Goal: Task Accomplishment & Management: Use online tool/utility

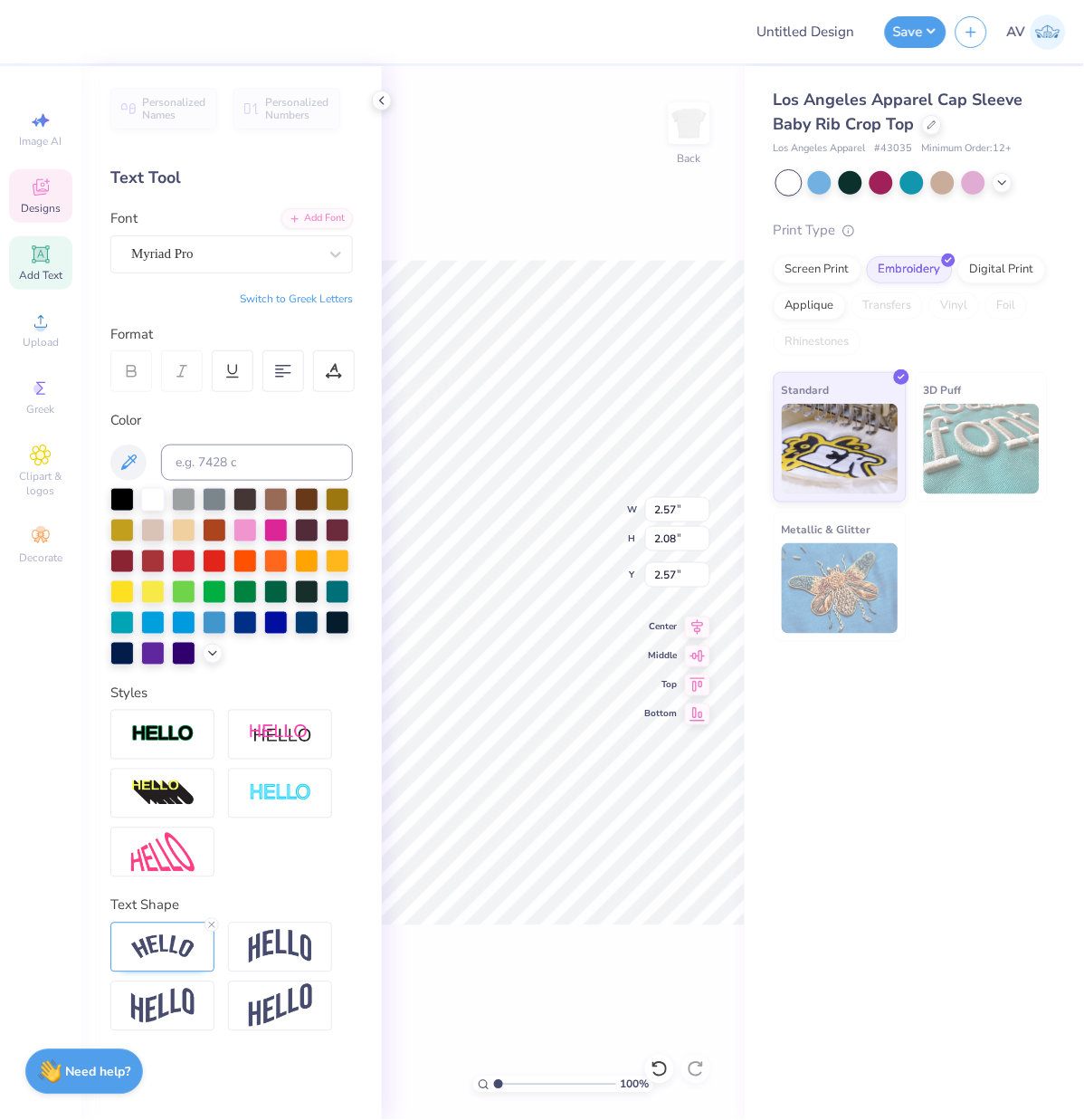
scroll to position [15, 3]
